Goal: Task Accomplishment & Management: Manage account settings

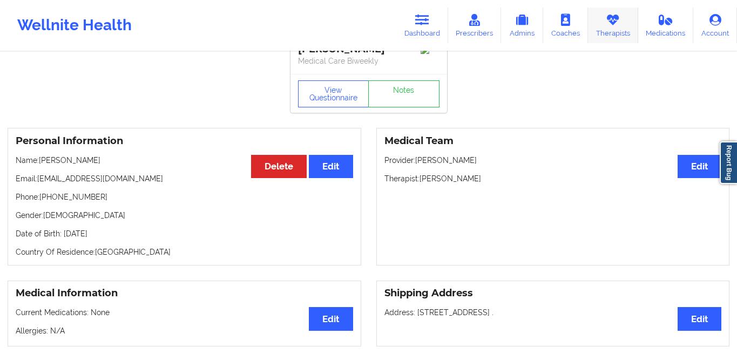
click at [611, 22] on icon at bounding box center [613, 20] width 14 height 12
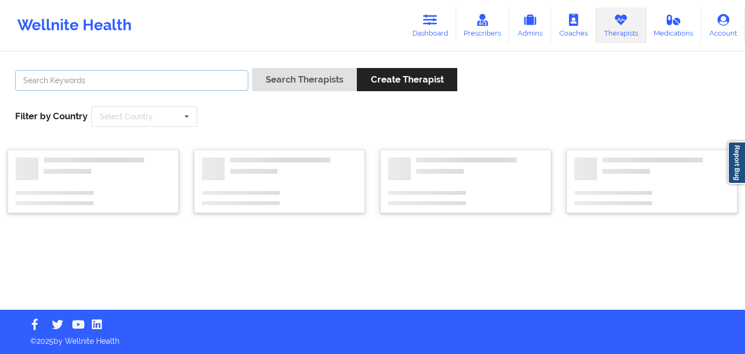
click at [220, 78] on input "text" at bounding box center [131, 80] width 233 height 21
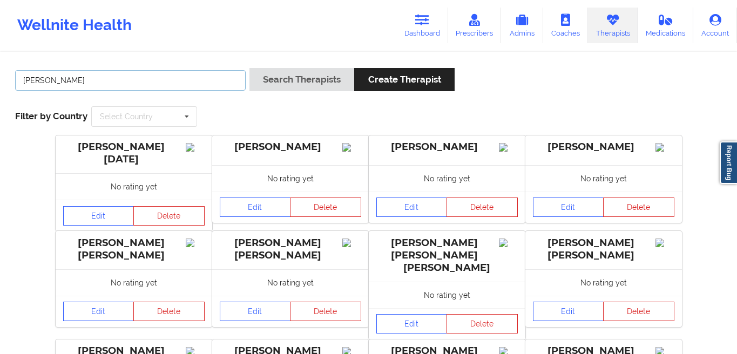
type input "[PERSON_NAME]"
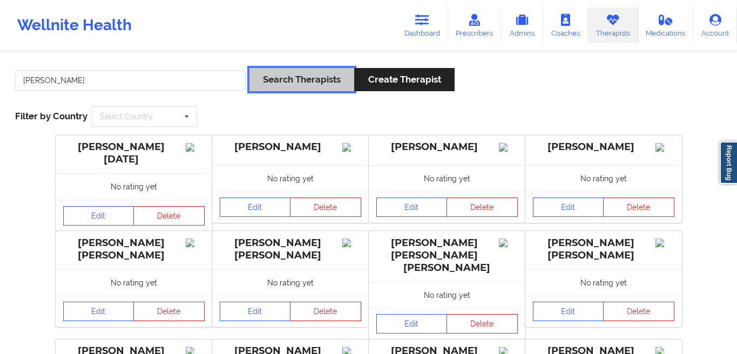
click at [301, 83] on button "Search Therapists" at bounding box center [302, 79] width 105 height 23
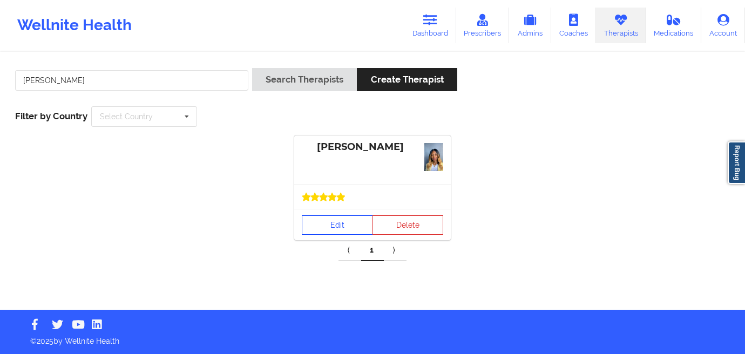
click at [343, 221] on link "Edit" at bounding box center [337, 224] width 71 height 19
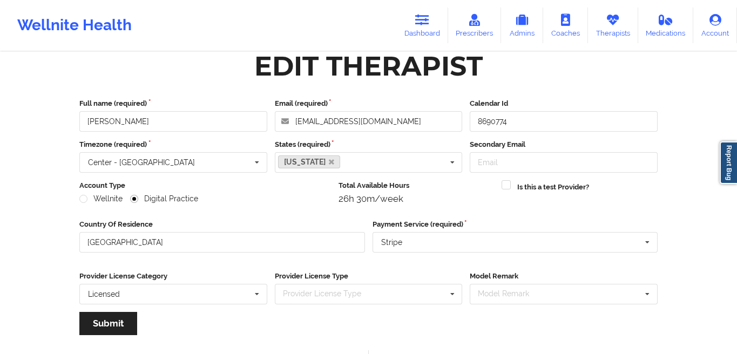
scroll to position [130, 0]
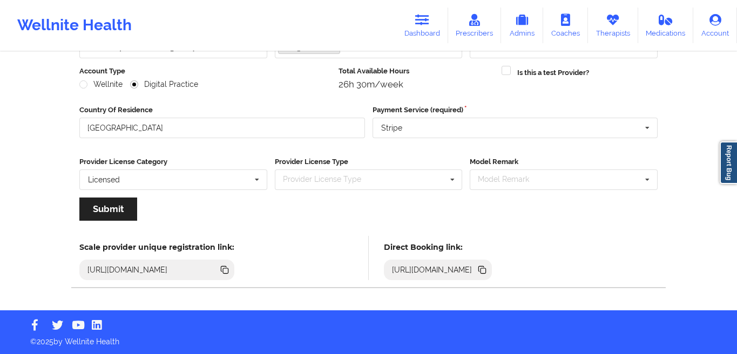
click at [231, 269] on icon at bounding box center [225, 270] width 12 height 12
